Goal: Task Accomplishment & Management: Use online tool/utility

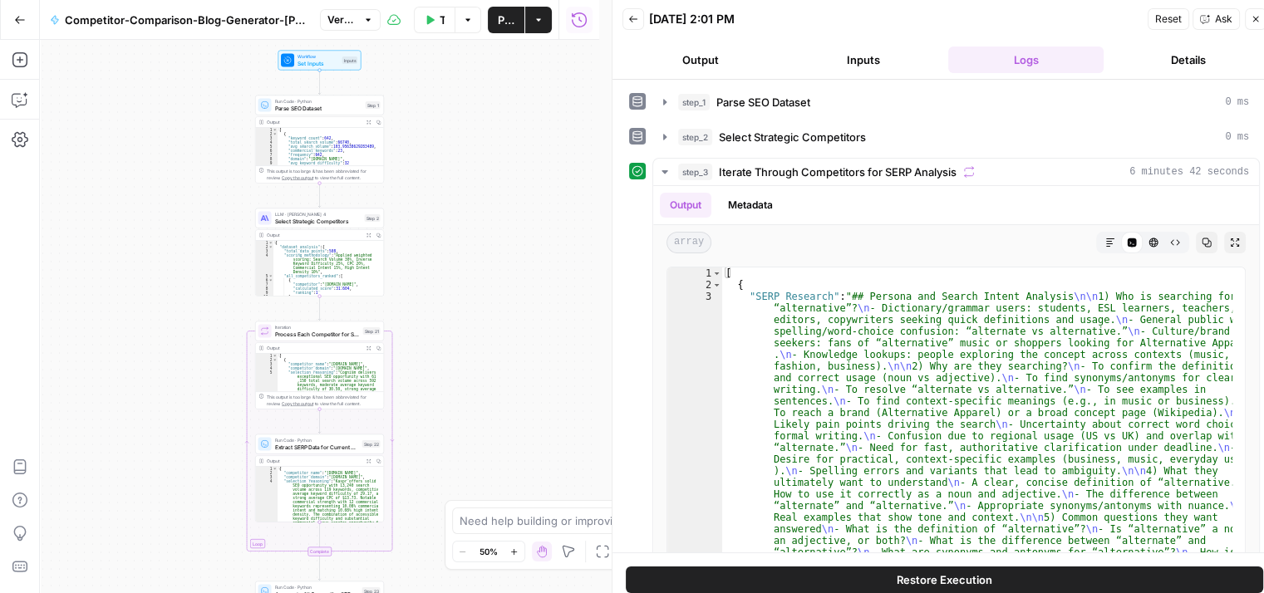
click at [635, 17] on icon "button" at bounding box center [633, 19] width 10 height 10
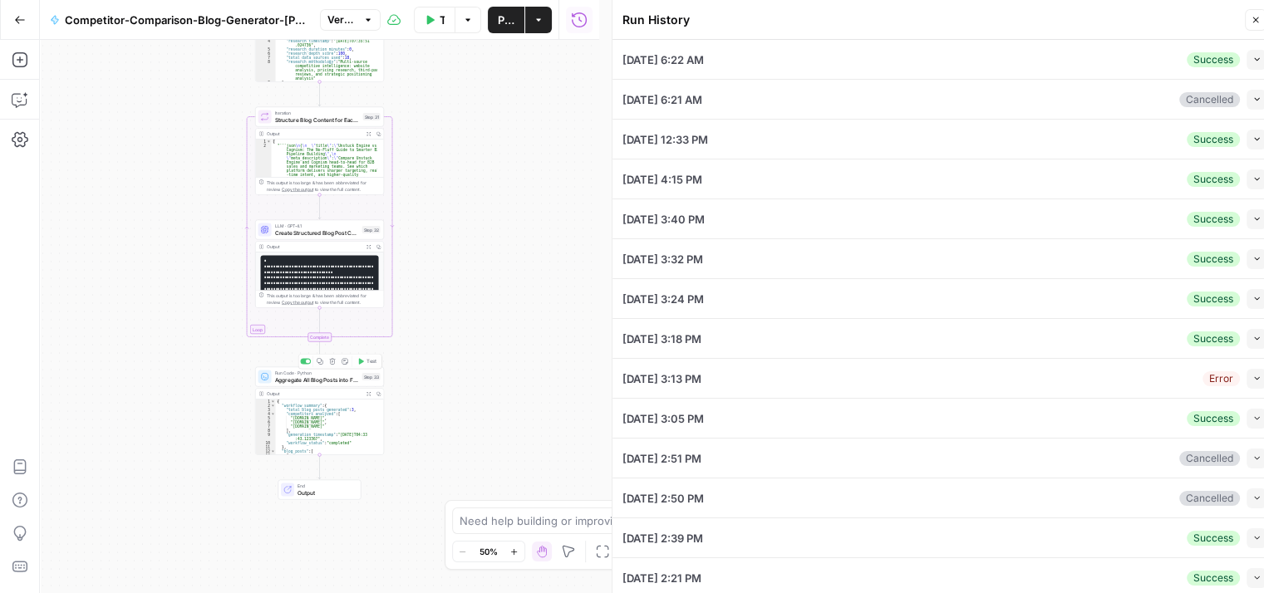
click at [293, 416] on div "{ "workflow_summary" : { "total_blog_posts_generated" : 3 , "competitors_analyz…" at bounding box center [327, 436] width 102 height 72
click at [320, 383] on span "Aggregate All Blog Posts into Final Output" at bounding box center [317, 380] width 84 height 8
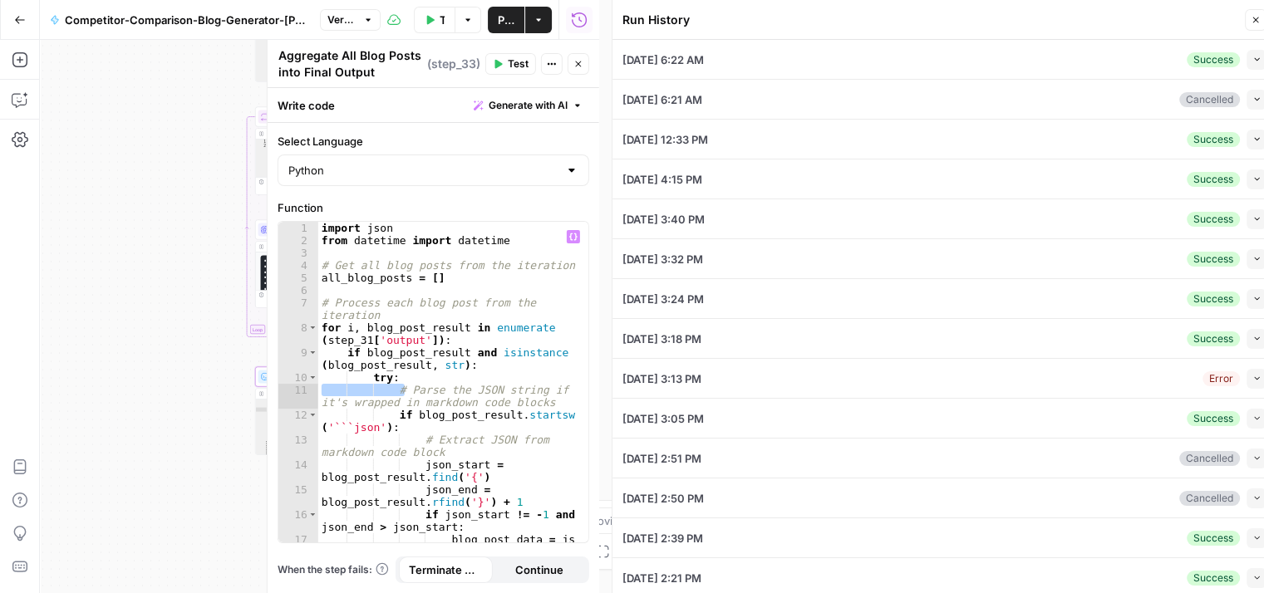
click at [1252, 18] on icon "button" at bounding box center [1255, 20] width 10 height 10
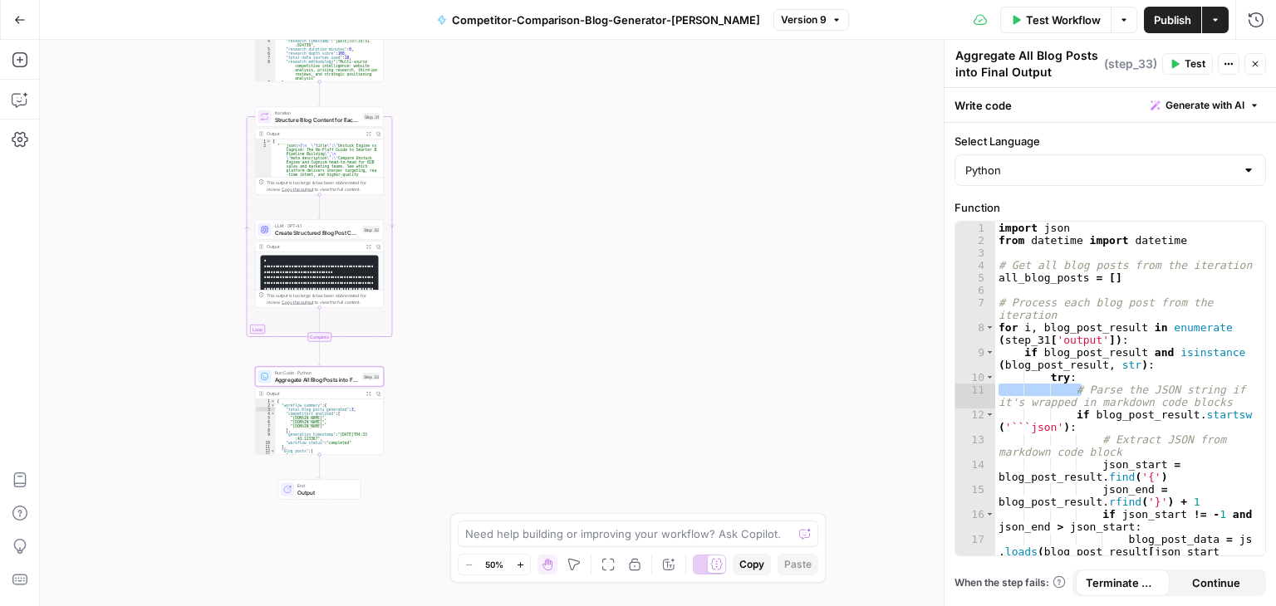
type textarea "**********"
click at [314, 439] on div "{ "workflow_summary" : { "total_blog_posts_generated" : 3 , "competitors_analyz…" at bounding box center [327, 436] width 102 height 72
click at [369, 392] on icon "button" at bounding box center [368, 394] width 4 height 4
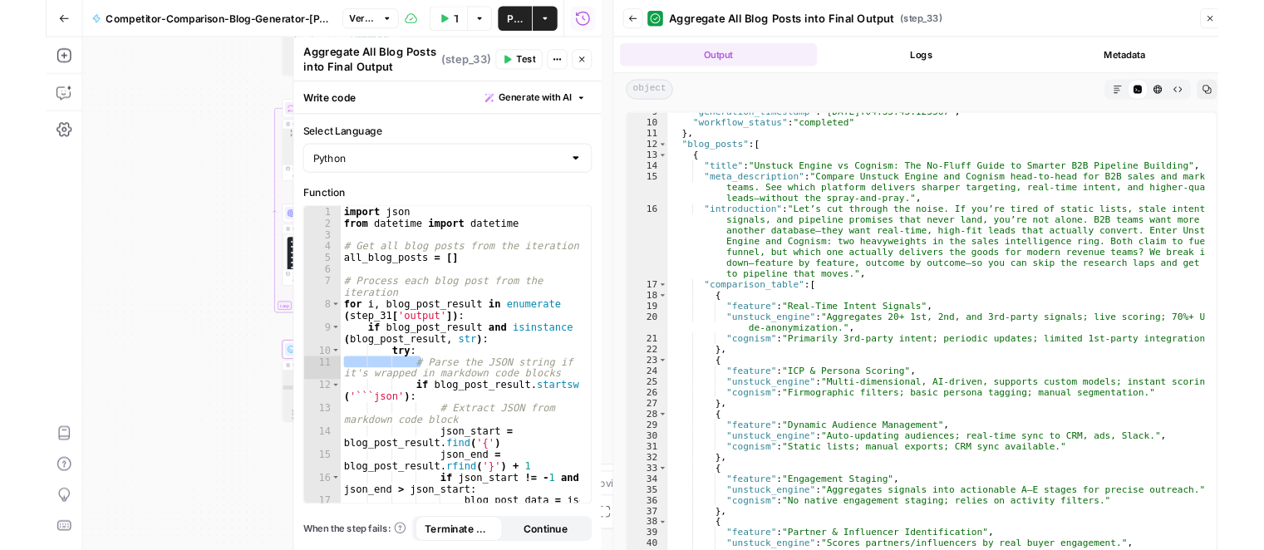
scroll to position [100, 0]
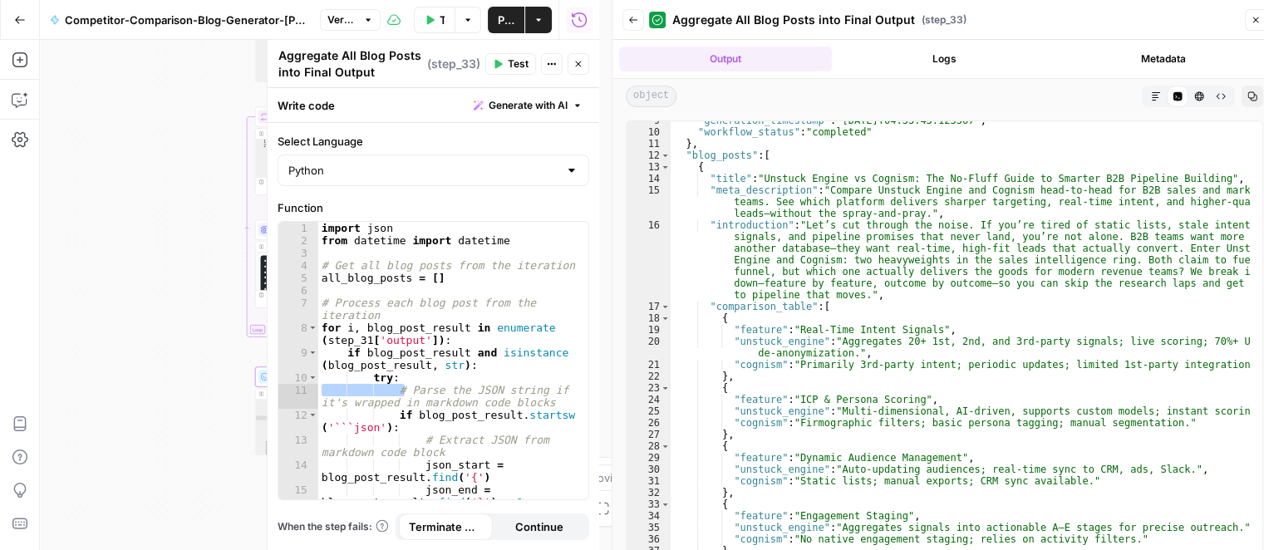
drag, startPoint x: 629, startPoint y: 21, endPoint x: 641, endPoint y: 36, distance: 18.9
click at [629, 21] on icon "button" at bounding box center [633, 20] width 8 height 7
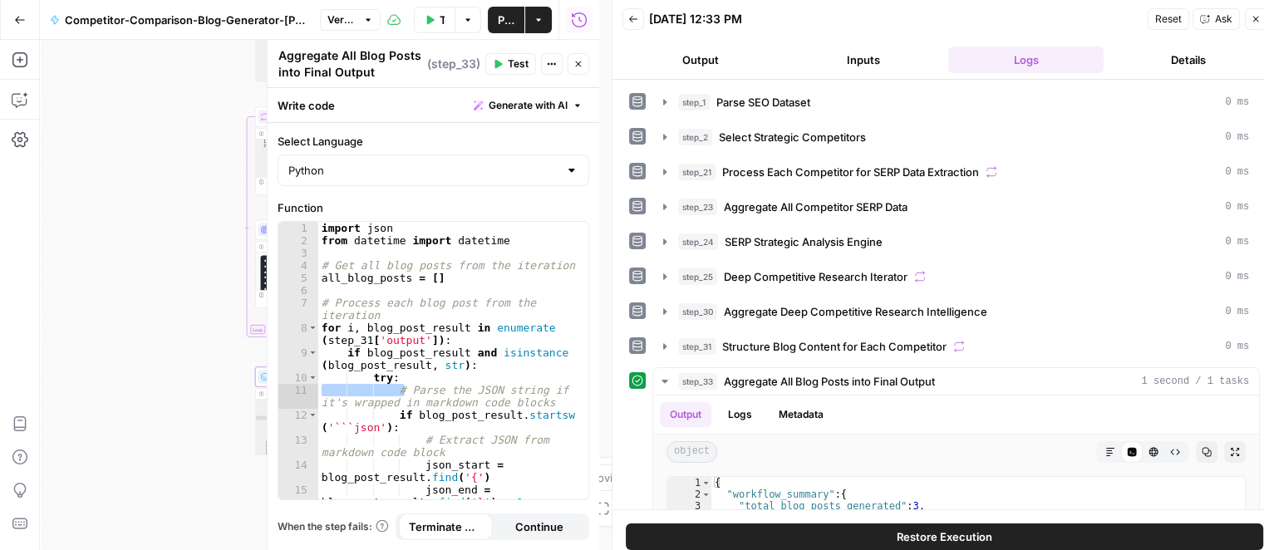
click at [1253, 18] on icon "button" at bounding box center [1255, 19] width 10 height 10
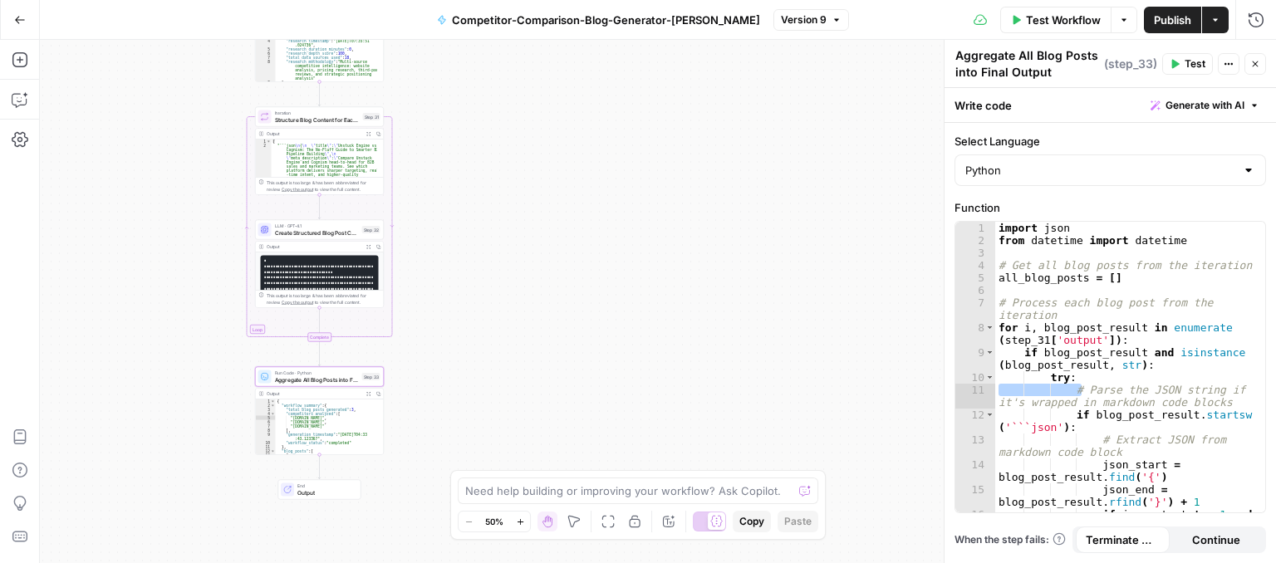
click at [1125, 22] on icon "button" at bounding box center [1124, 20] width 10 height 10
click at [1121, 22] on icon "button" at bounding box center [1124, 20] width 10 height 10
click at [971, 20] on div "Test Workflow Options Publish Actions Run History" at bounding box center [1062, 19] width 427 height 39
click at [1254, 17] on icon "button" at bounding box center [1256, 20] width 17 height 17
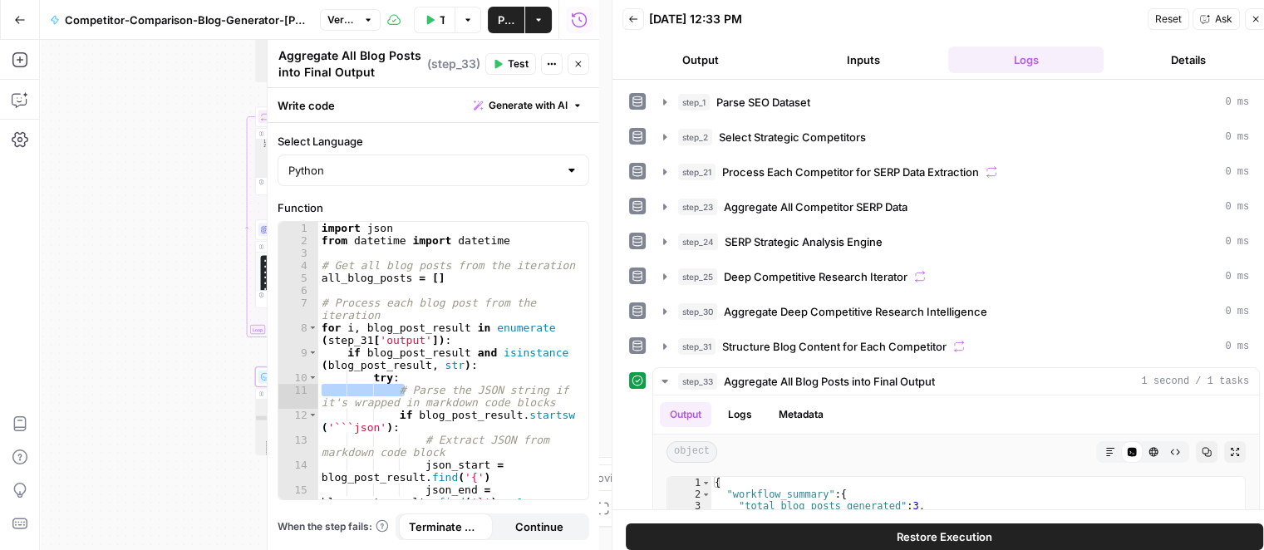
click at [1023, 64] on button "Logs" at bounding box center [1026, 60] width 156 height 27
click at [891, 66] on button "Inputs" at bounding box center [863, 60] width 156 height 27
click at [704, 65] on button "Output" at bounding box center [700, 60] width 156 height 27
click at [994, 66] on button "Logs" at bounding box center [1026, 60] width 156 height 27
click at [632, 20] on icon "button" at bounding box center [633, 19] width 10 height 10
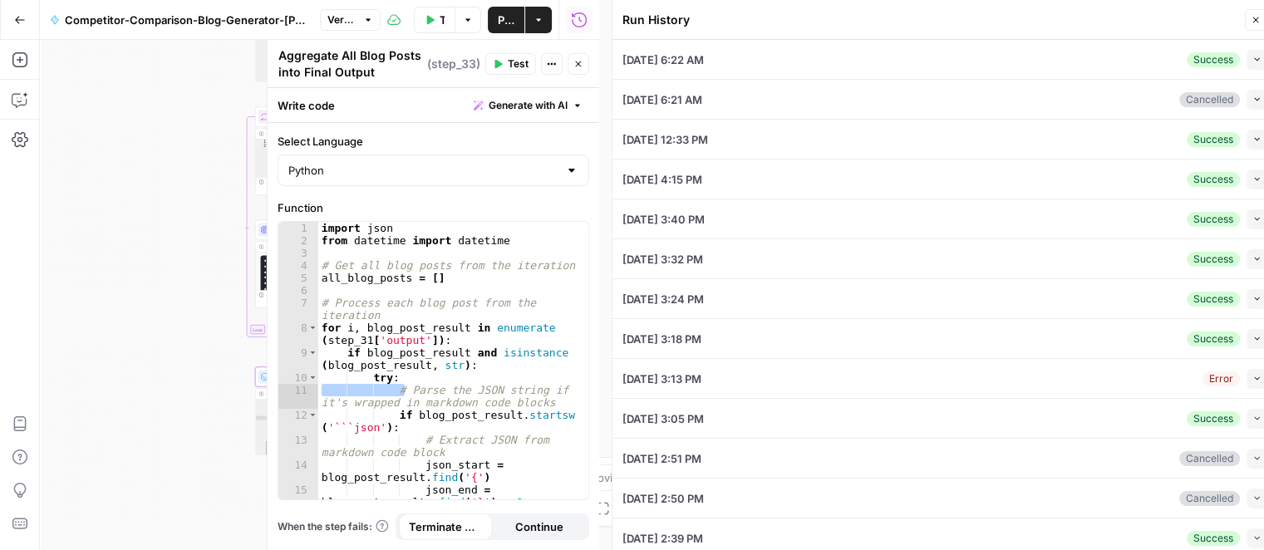
drag, startPoint x: 1250, startPoint y: 21, endPoint x: 1248, endPoint y: 38, distance: 17.6
click at [1253, 22] on icon "button" at bounding box center [1255, 20] width 10 height 10
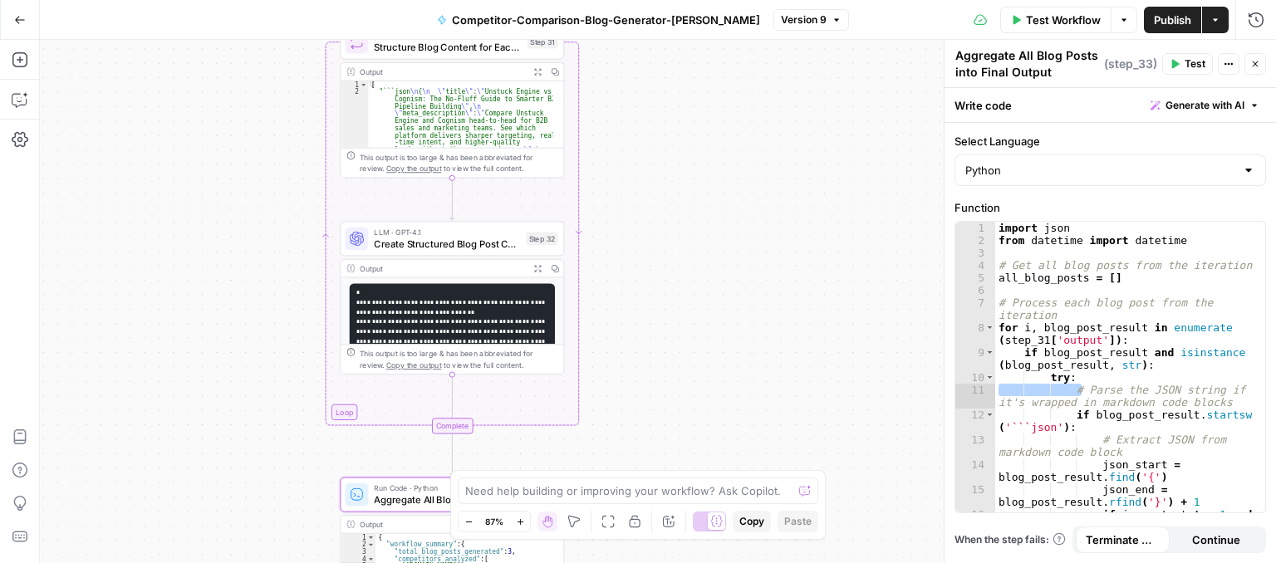
drag, startPoint x: 427, startPoint y: 362, endPoint x: 561, endPoint y: 330, distance: 137.6
click at [604, 331] on div "Workflow Set Inputs Inputs Run Code · Python Parse SEO Dataset Step 1 Output Ex…" at bounding box center [658, 301] width 1236 height 523
click at [418, 307] on code "**********" at bounding box center [452, 382] width 191 height 191
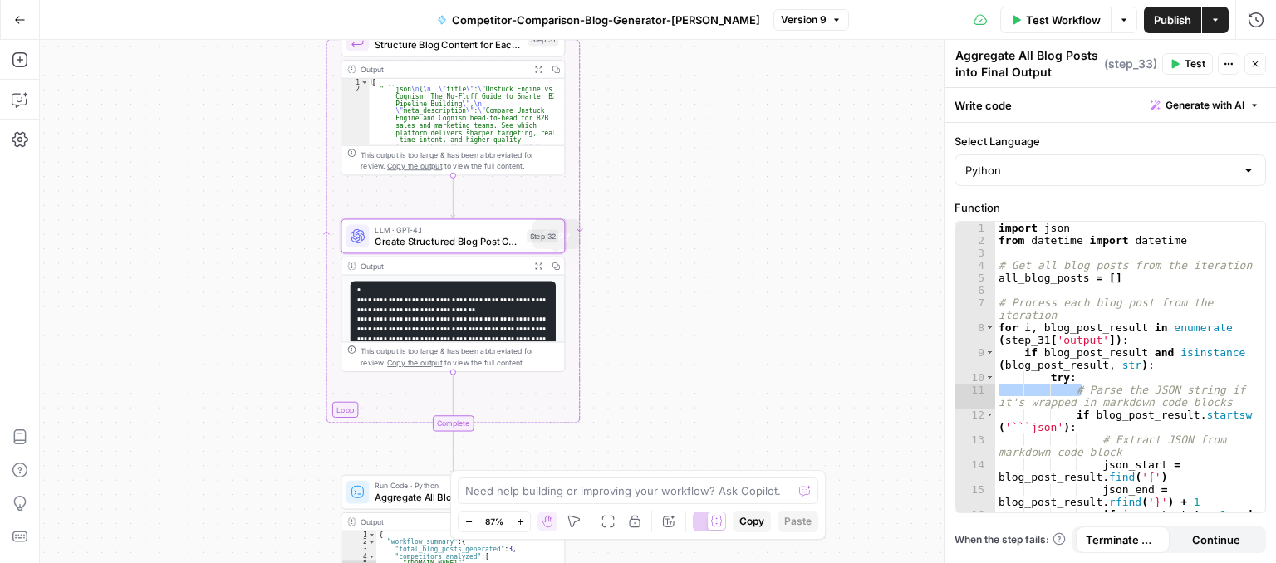
click at [540, 267] on icon "button" at bounding box center [538, 266] width 7 height 7
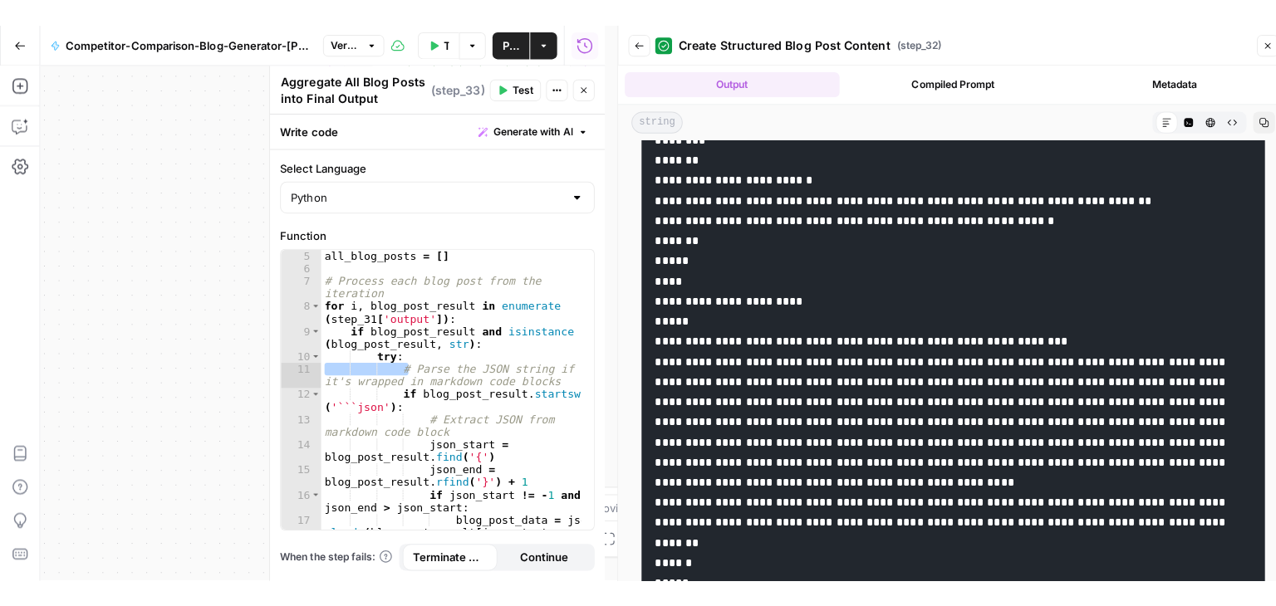
scroll to position [1495, 0]
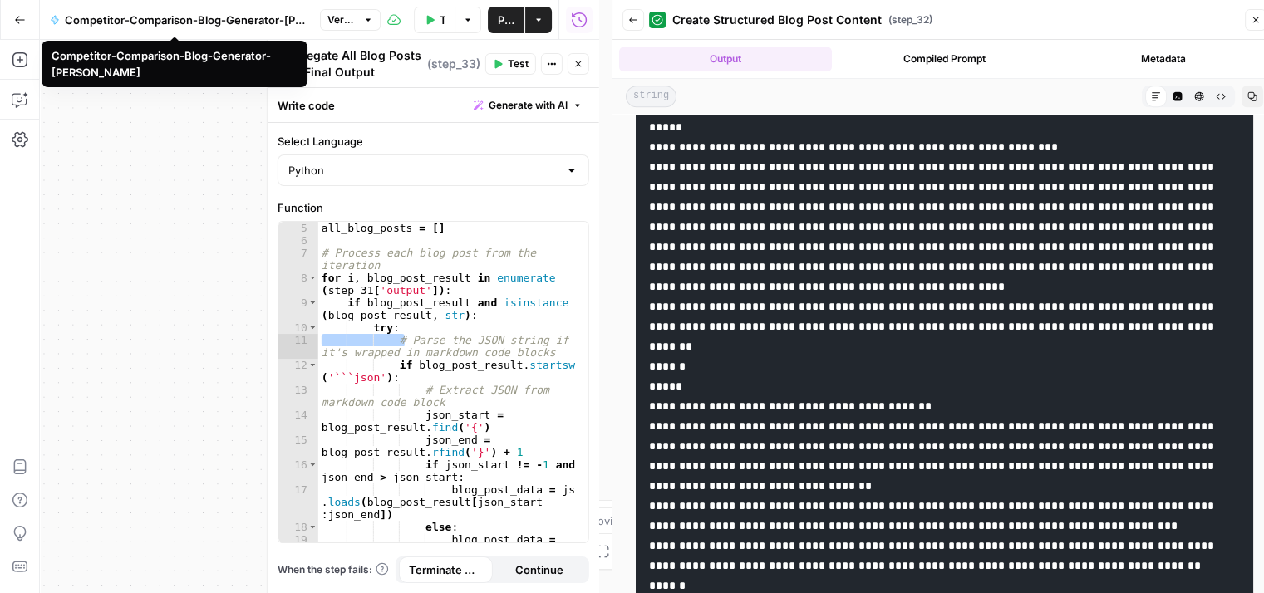
click at [7, 18] on button "Go Back" at bounding box center [20, 20] width 30 height 30
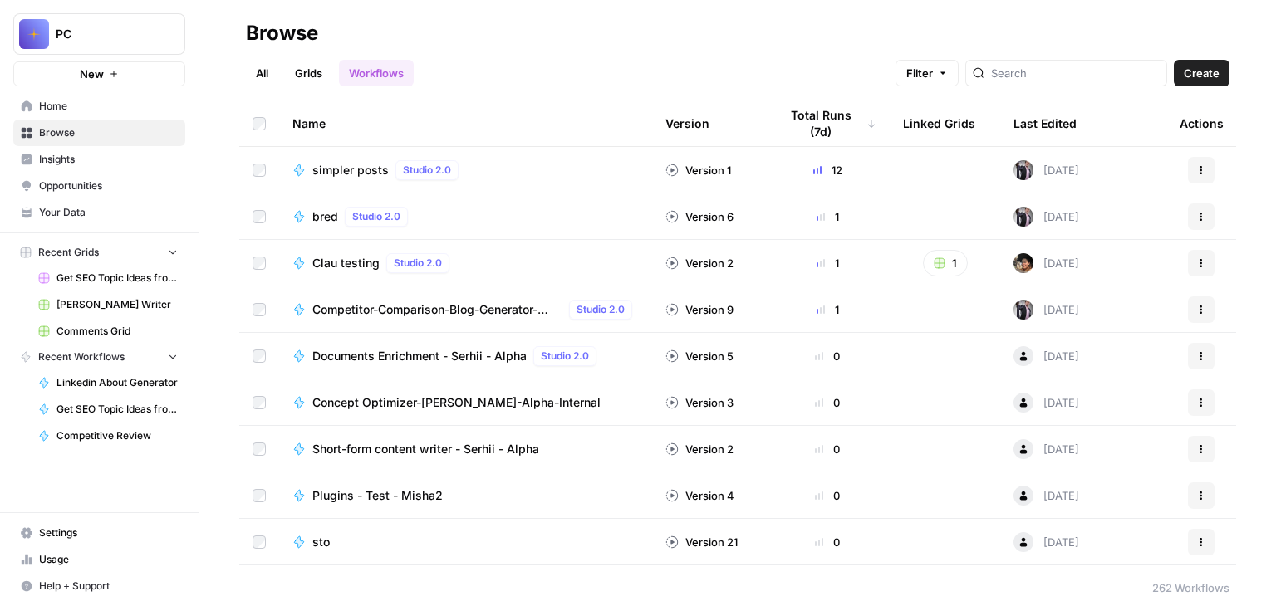
click at [1023, 118] on div "Last Edited" at bounding box center [1045, 124] width 63 height 46
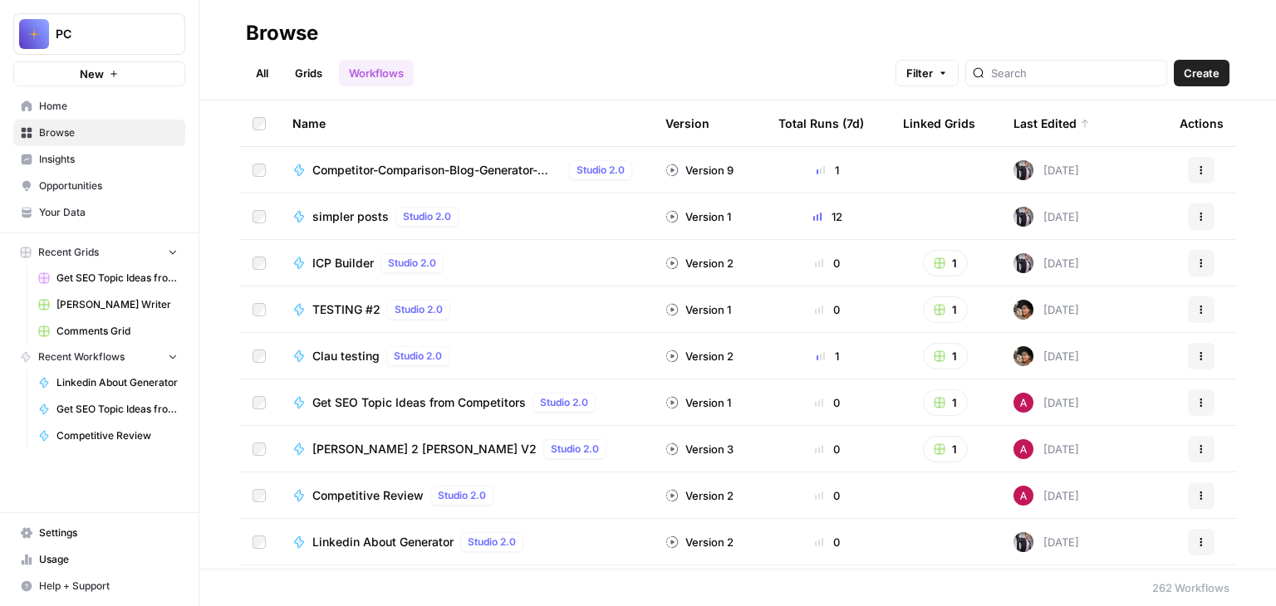
click at [330, 217] on span "simpler posts" at bounding box center [350, 217] width 76 height 17
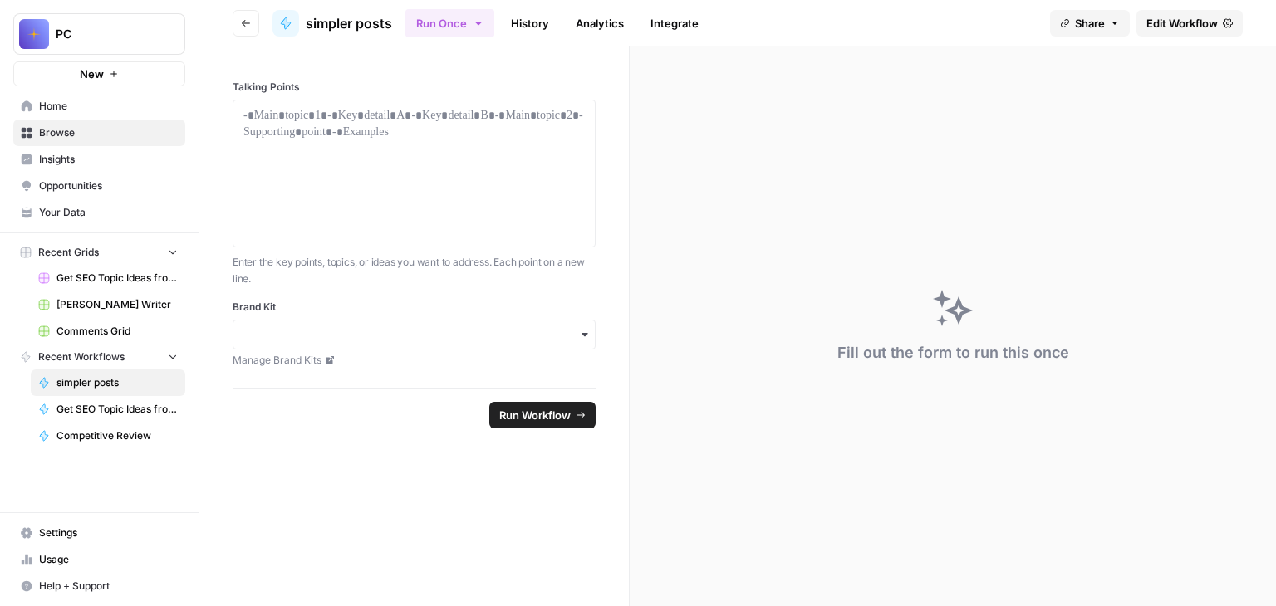
click at [513, 22] on link "History" at bounding box center [530, 23] width 58 height 27
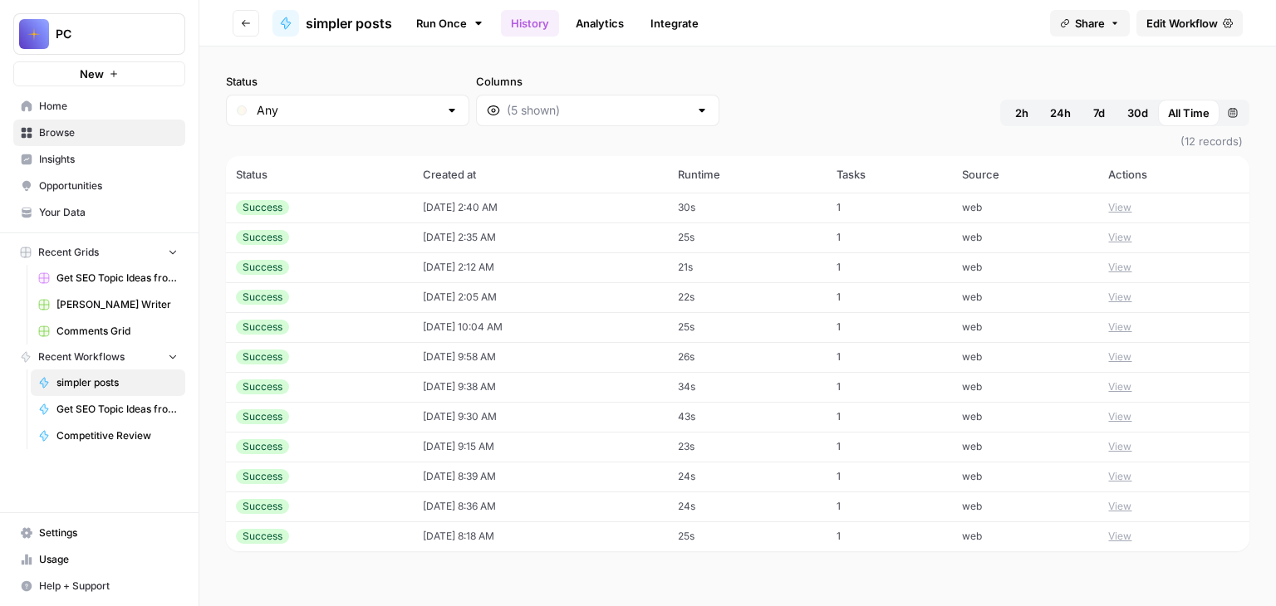
click at [466, 21] on link "Run Once" at bounding box center [449, 23] width 89 height 28
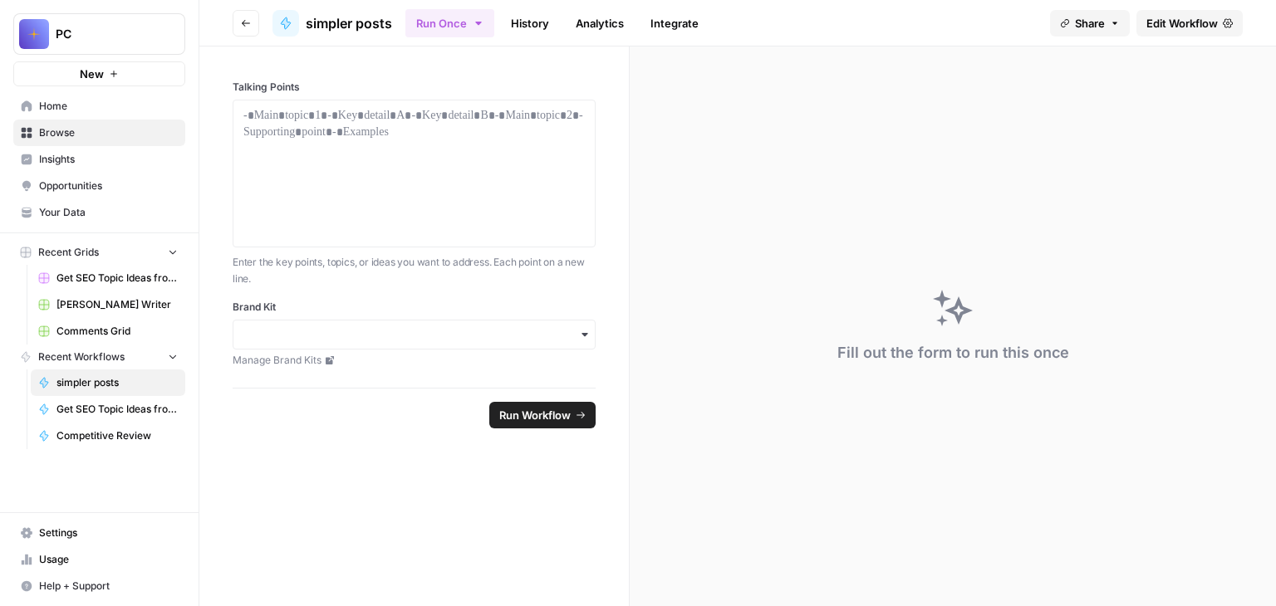
click at [347, 27] on span "simpler posts" at bounding box center [349, 23] width 86 height 20
click at [1175, 23] on span "Edit Workflow" at bounding box center [1181, 23] width 71 height 17
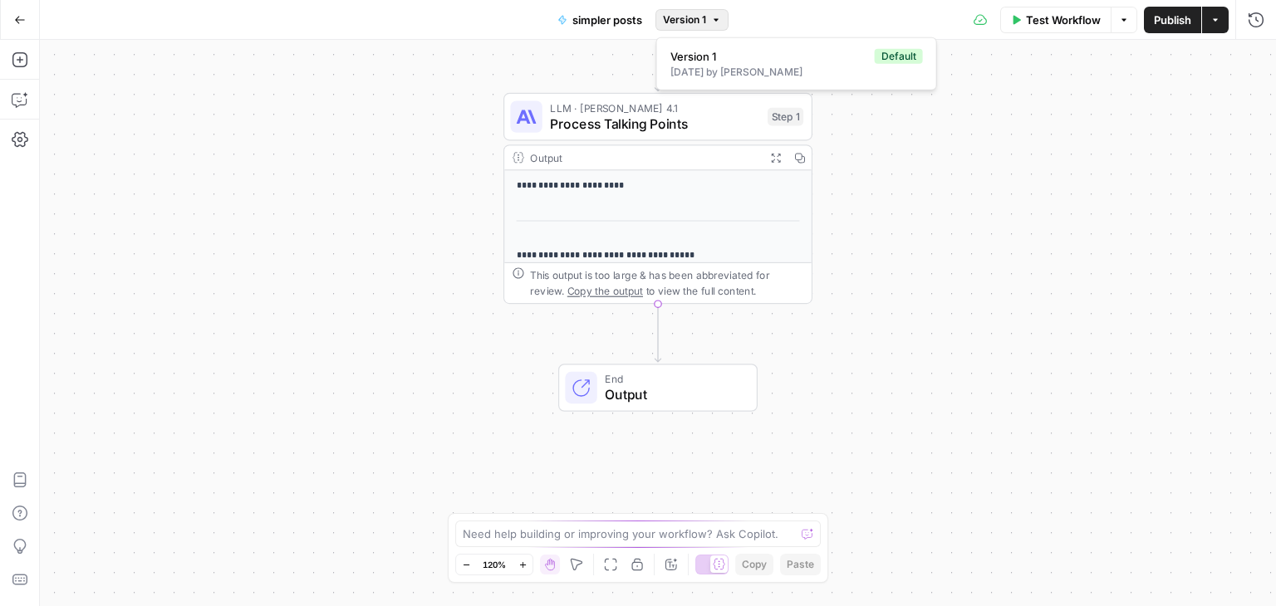
click at [696, 17] on span "Version 1" at bounding box center [684, 19] width 43 height 15
click at [15, 27] on button "Go Back" at bounding box center [20, 20] width 30 height 30
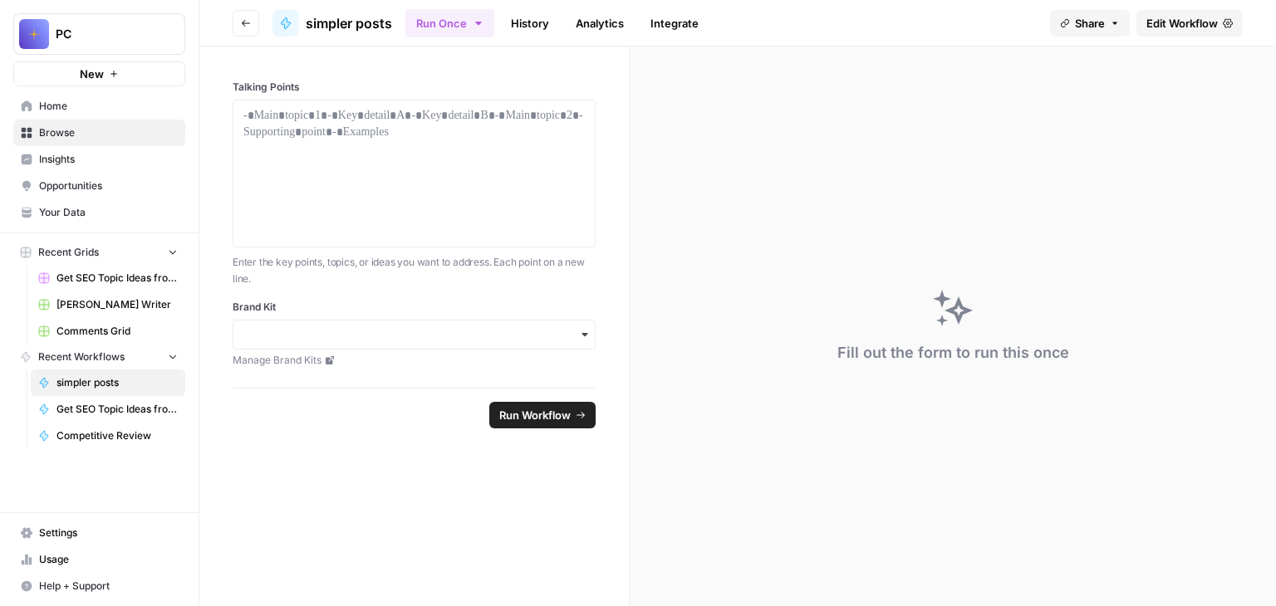
click at [247, 27] on button "Go back" at bounding box center [246, 23] width 27 height 27
click at [243, 22] on icon "button" at bounding box center [246, 23] width 8 height 7
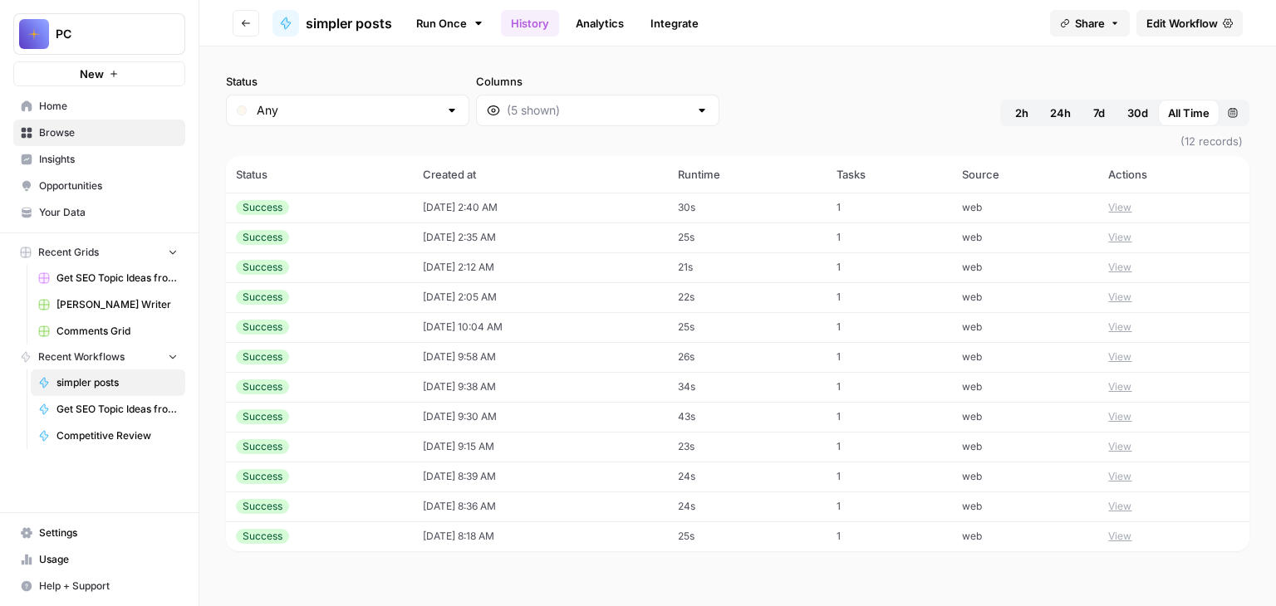
click at [346, 208] on div "Success" at bounding box center [319, 207] width 167 height 15
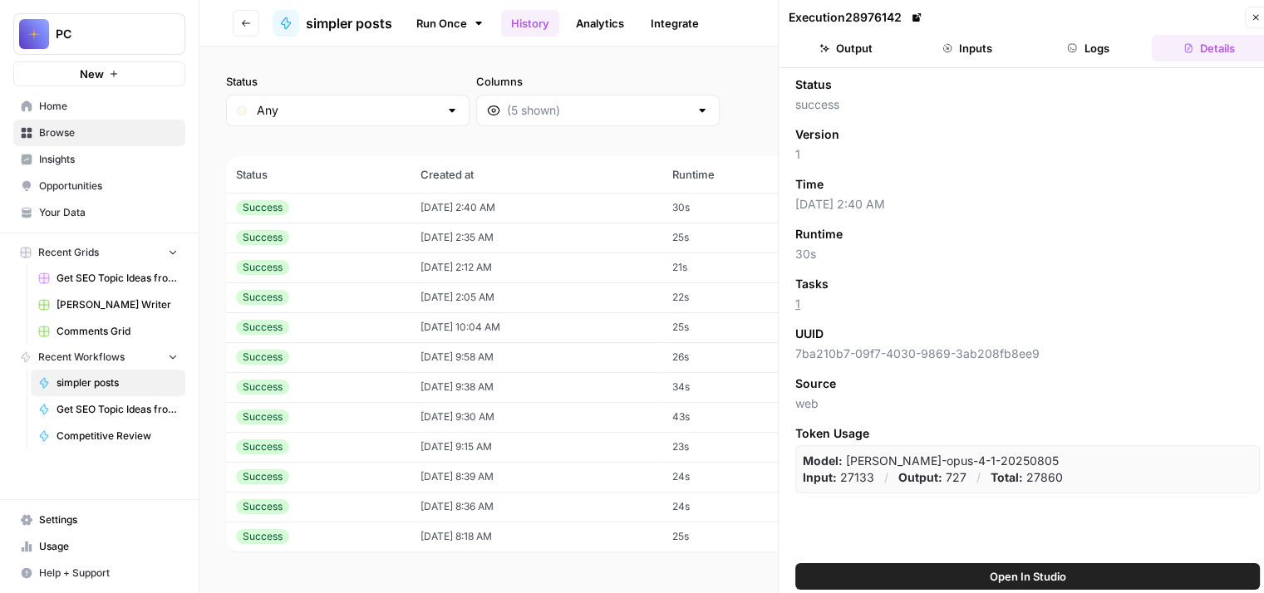
click at [349, 236] on div "Success" at bounding box center [318, 237] width 164 height 15
click at [66, 125] on span "Browse" at bounding box center [108, 132] width 139 height 15
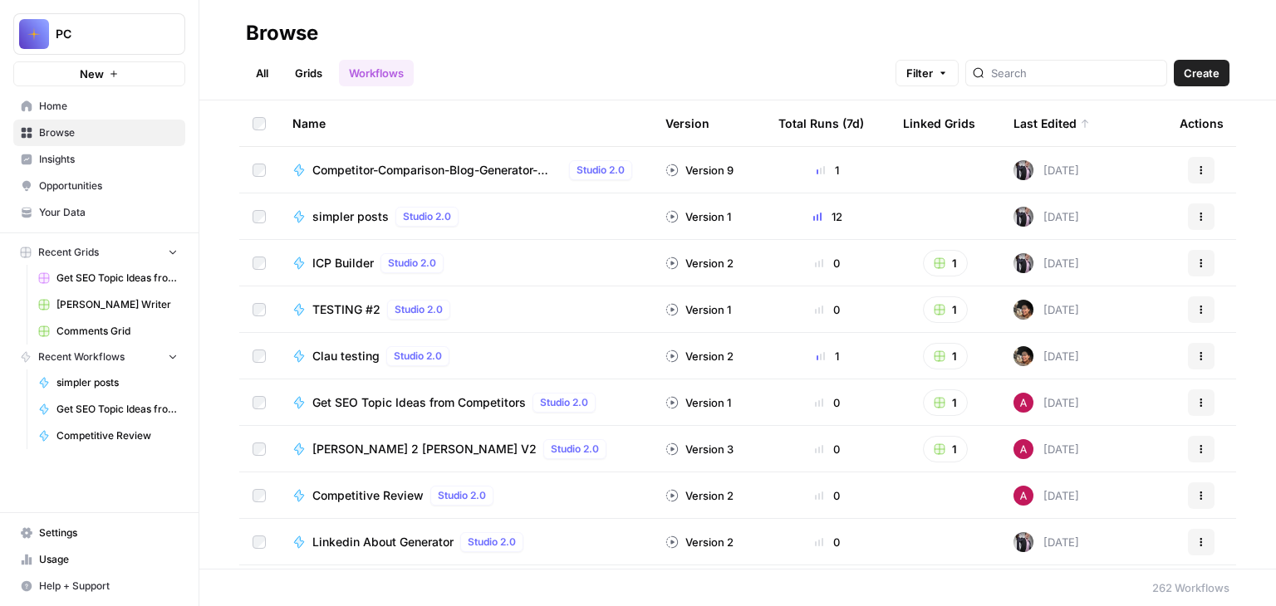
click at [259, 74] on link "All" at bounding box center [262, 73] width 32 height 27
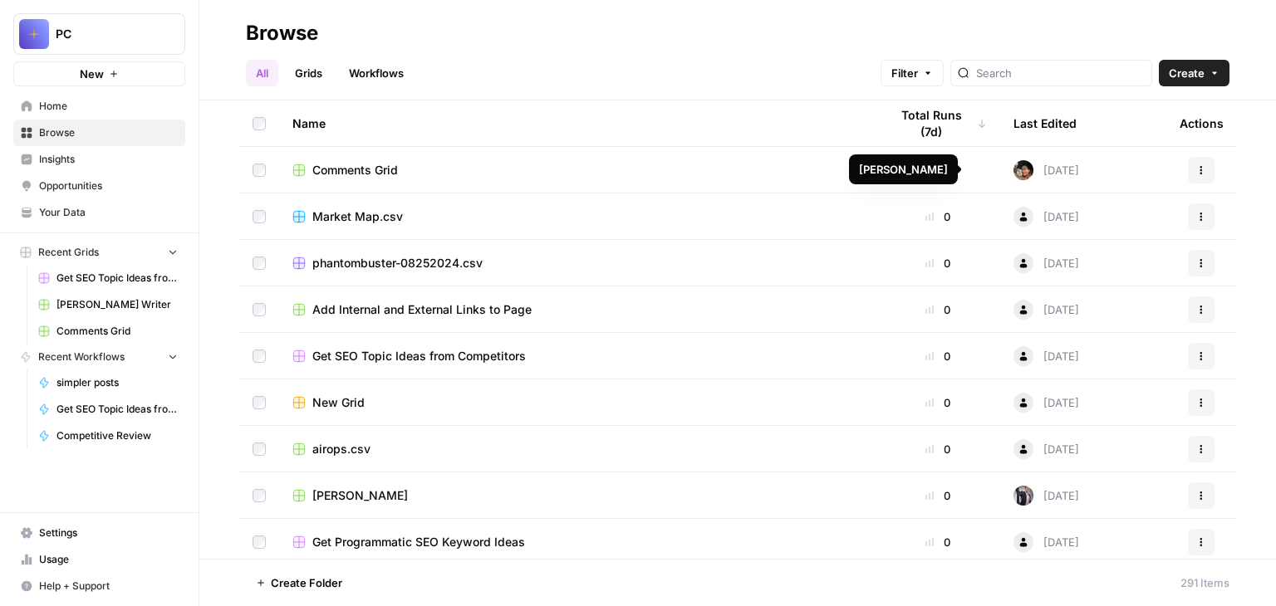
click at [1014, 167] on img at bounding box center [1024, 170] width 20 height 20
click at [1014, 170] on img at bounding box center [1024, 170] width 20 height 20
